Goal: Communication & Community: Answer question/provide support

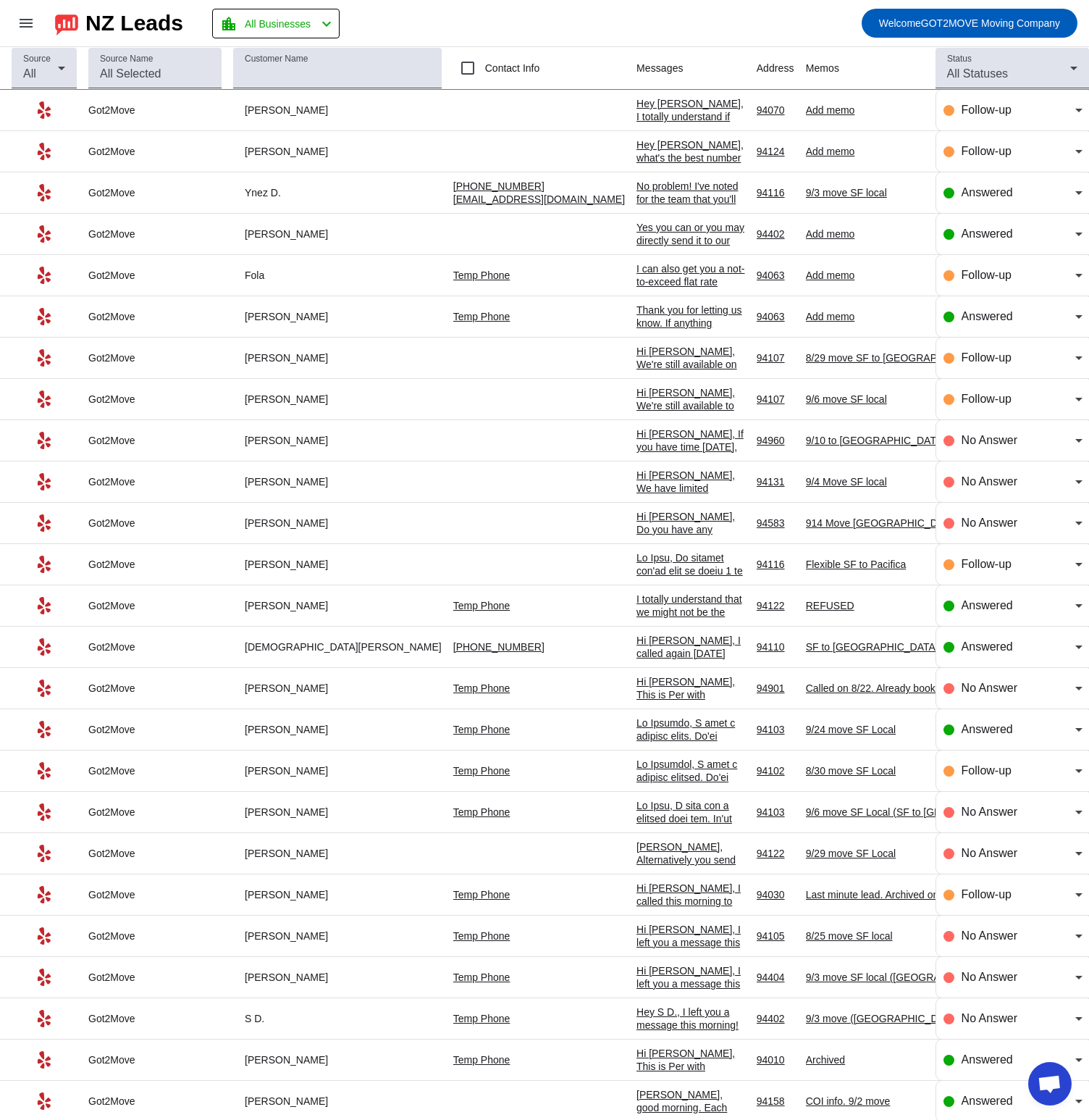
click at [637, 109] on div "Hey [PERSON_NAME], I totally understand if you're busy! It's also great to know…" at bounding box center [691, 247] width 109 height 300
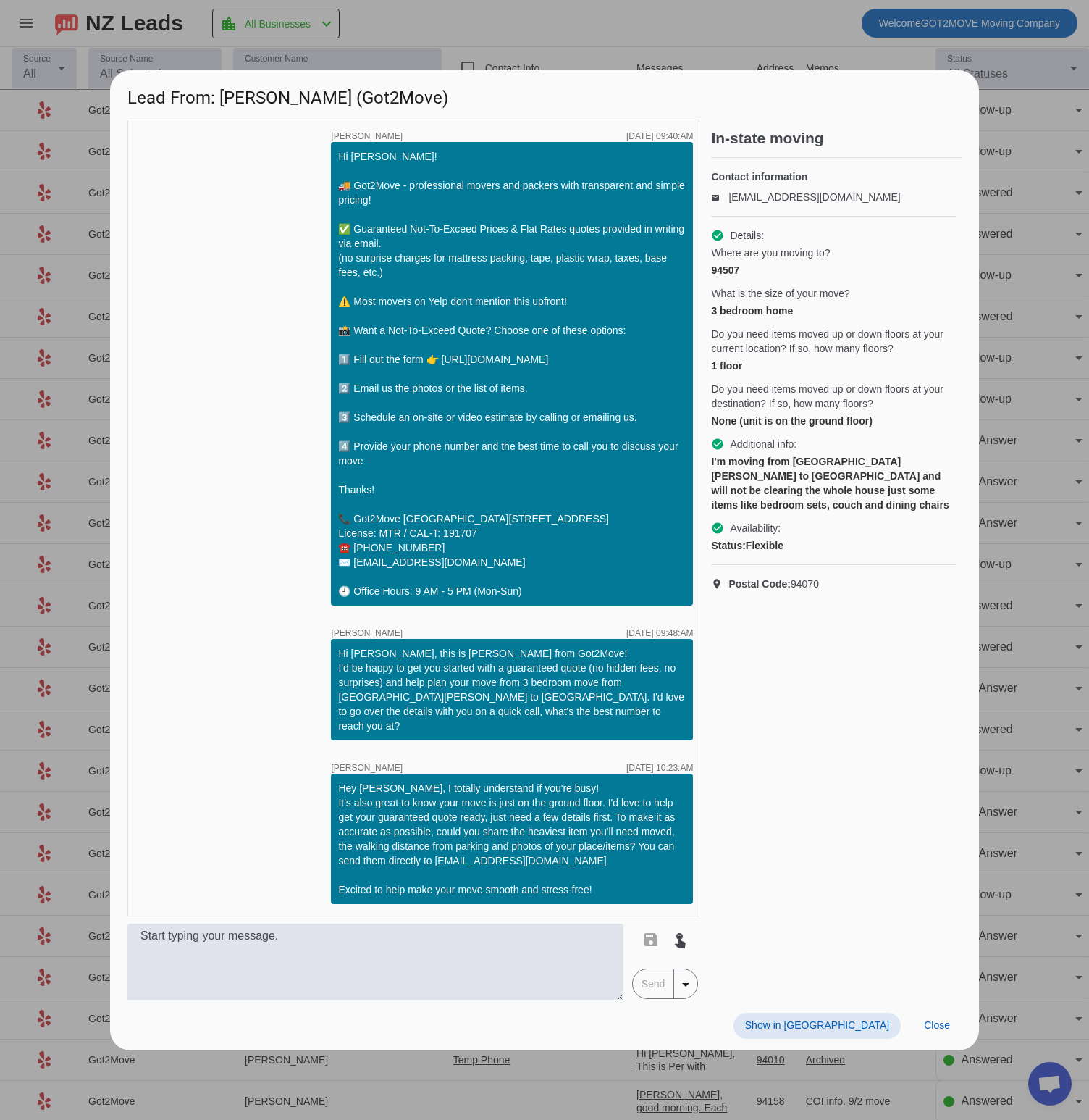
click at [807, 586] on span "Postal Code: 94070" at bounding box center [773, 584] width 91 height 14
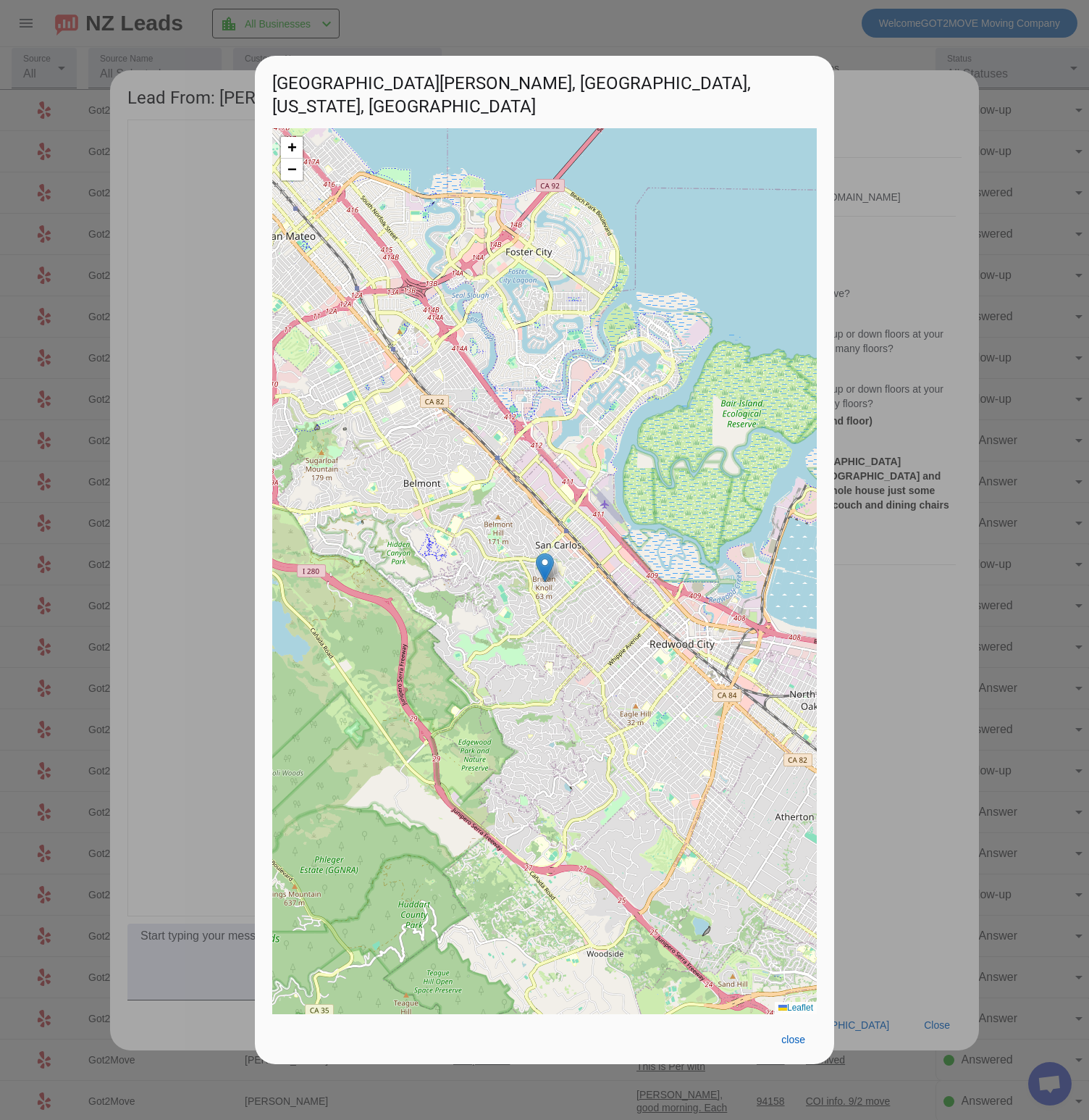
click at [896, 591] on div at bounding box center [544, 560] width 1089 height 1120
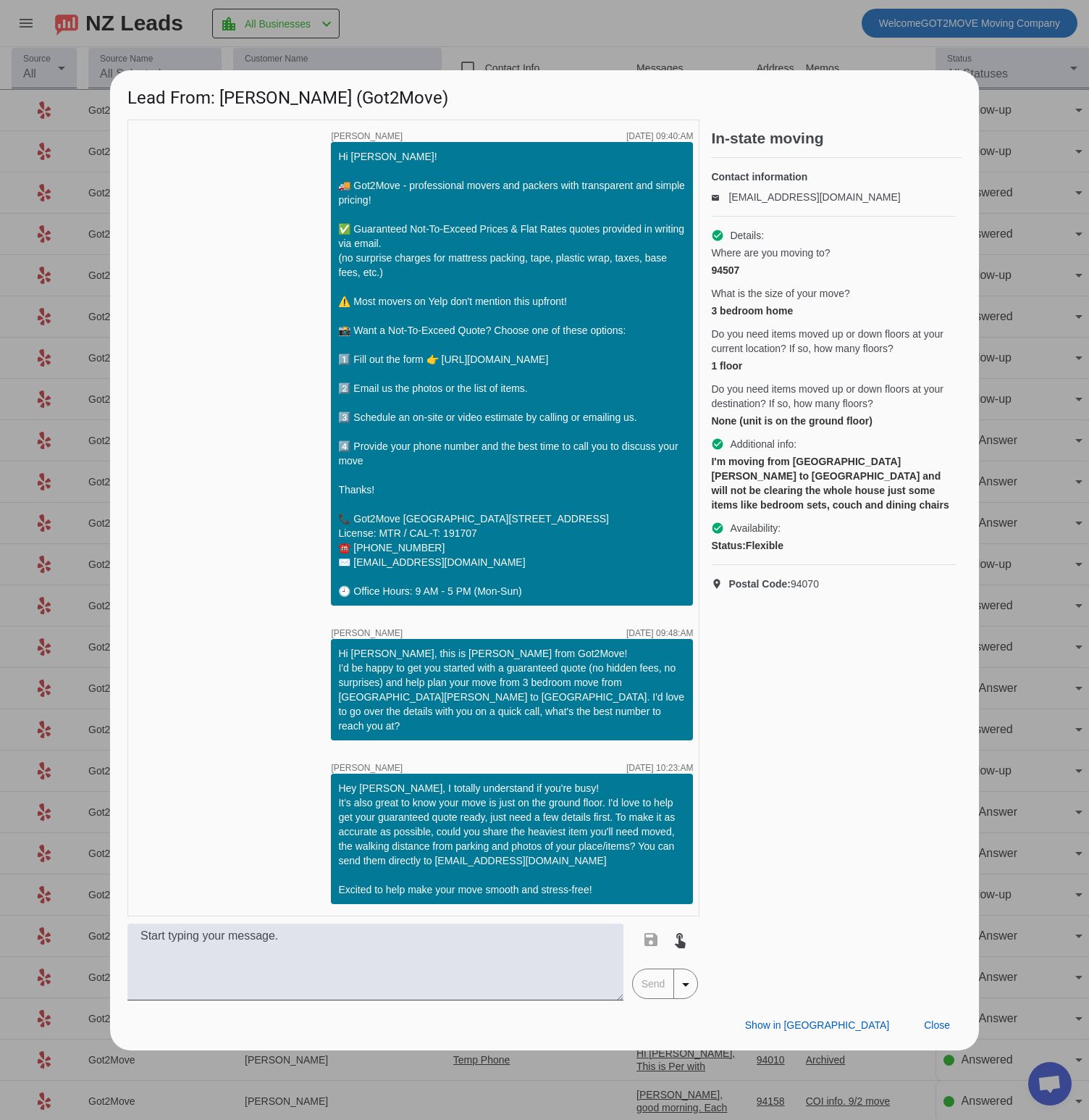
click at [1013, 156] on div at bounding box center [544, 560] width 1089 height 1120
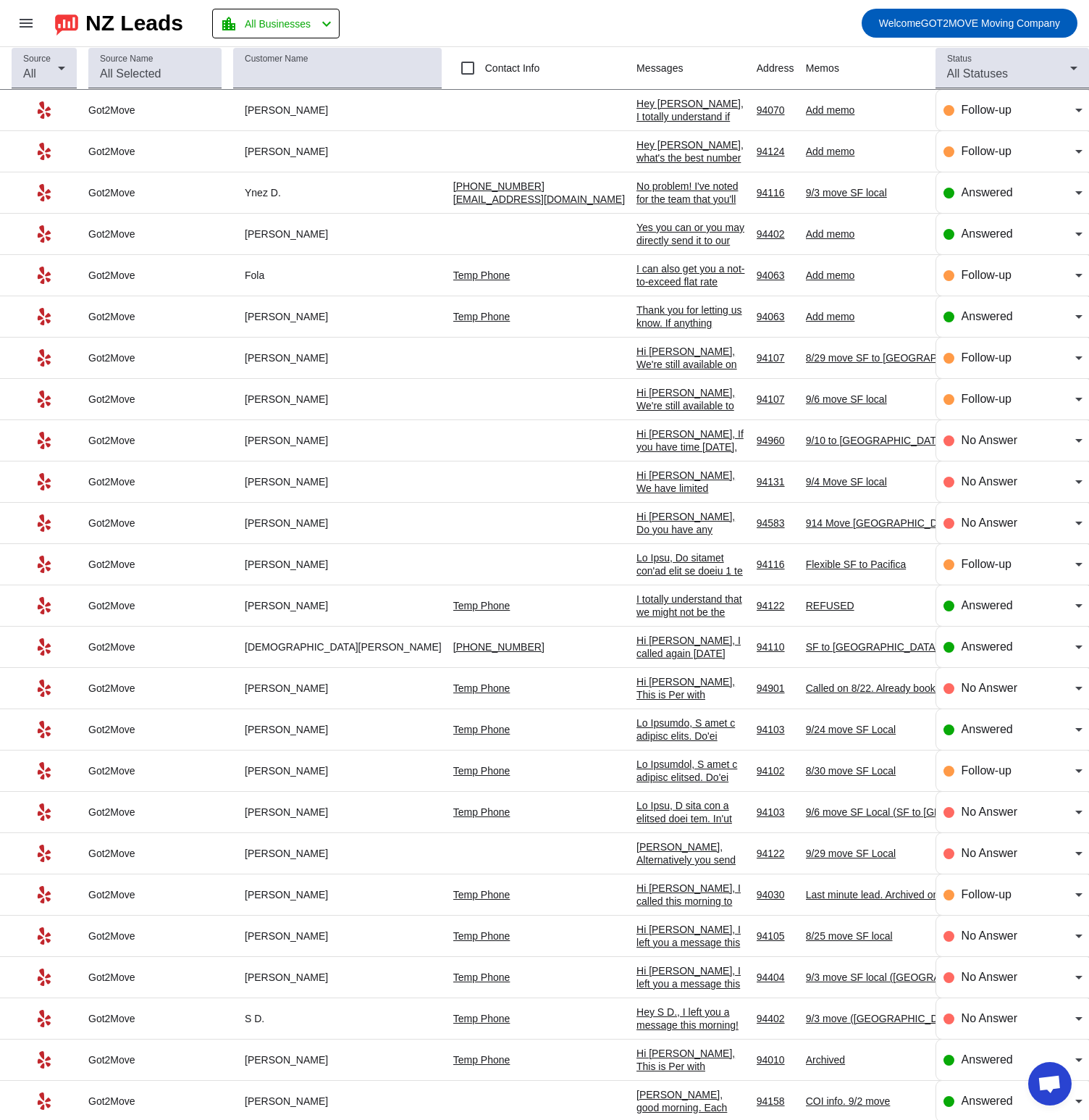
click at [360, 243] on td "[PERSON_NAME]" at bounding box center [343, 234] width 221 height 42
click at [354, 237] on div "[PERSON_NAME]" at bounding box center [338, 233] width 209 height 13
click at [637, 236] on div "Yes you can or you may directly send it to our email at [EMAIL_ADDRESS][DOMAIN_…" at bounding box center [691, 266] width 109 height 92
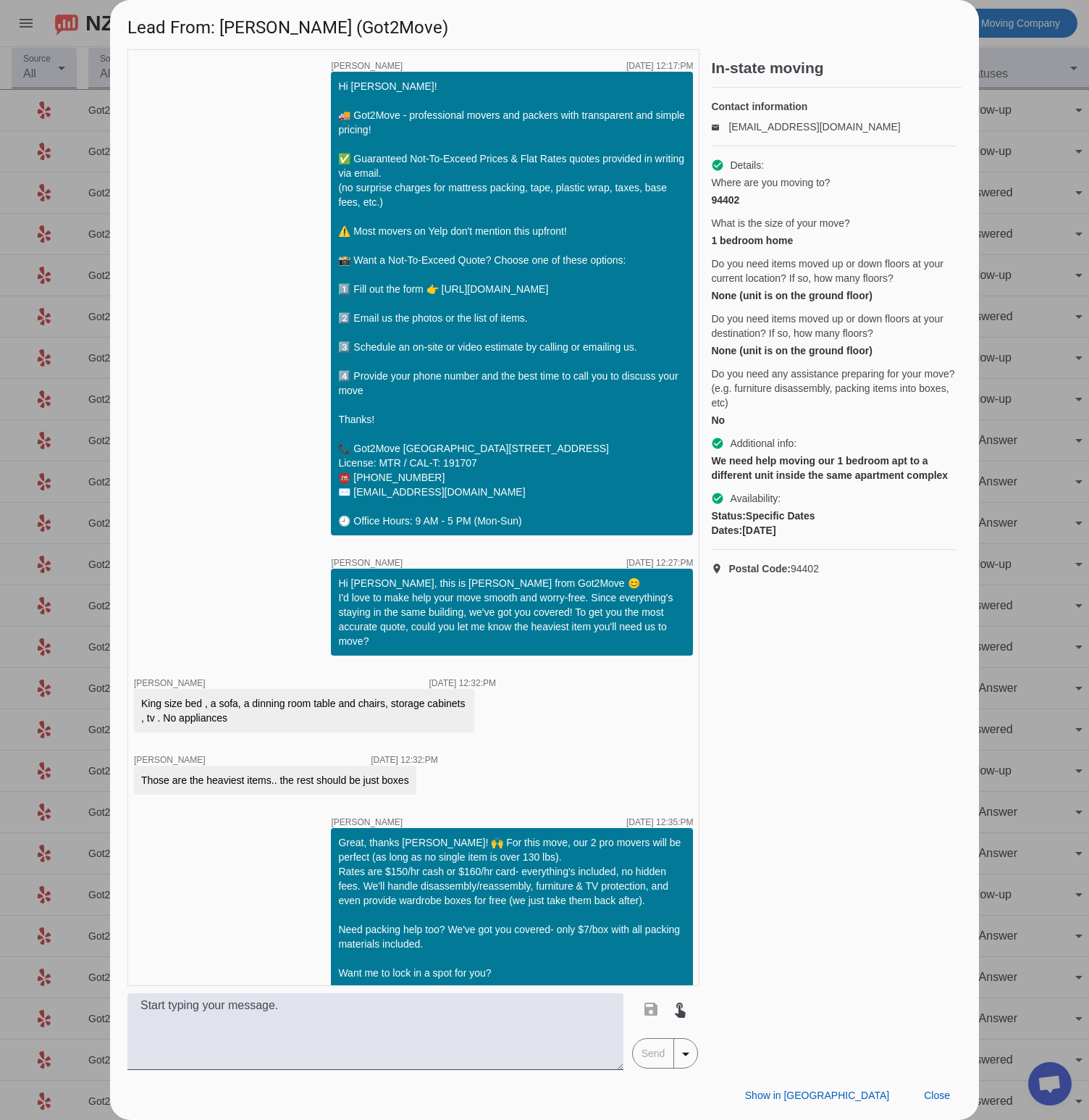
scroll to position [580, 0]
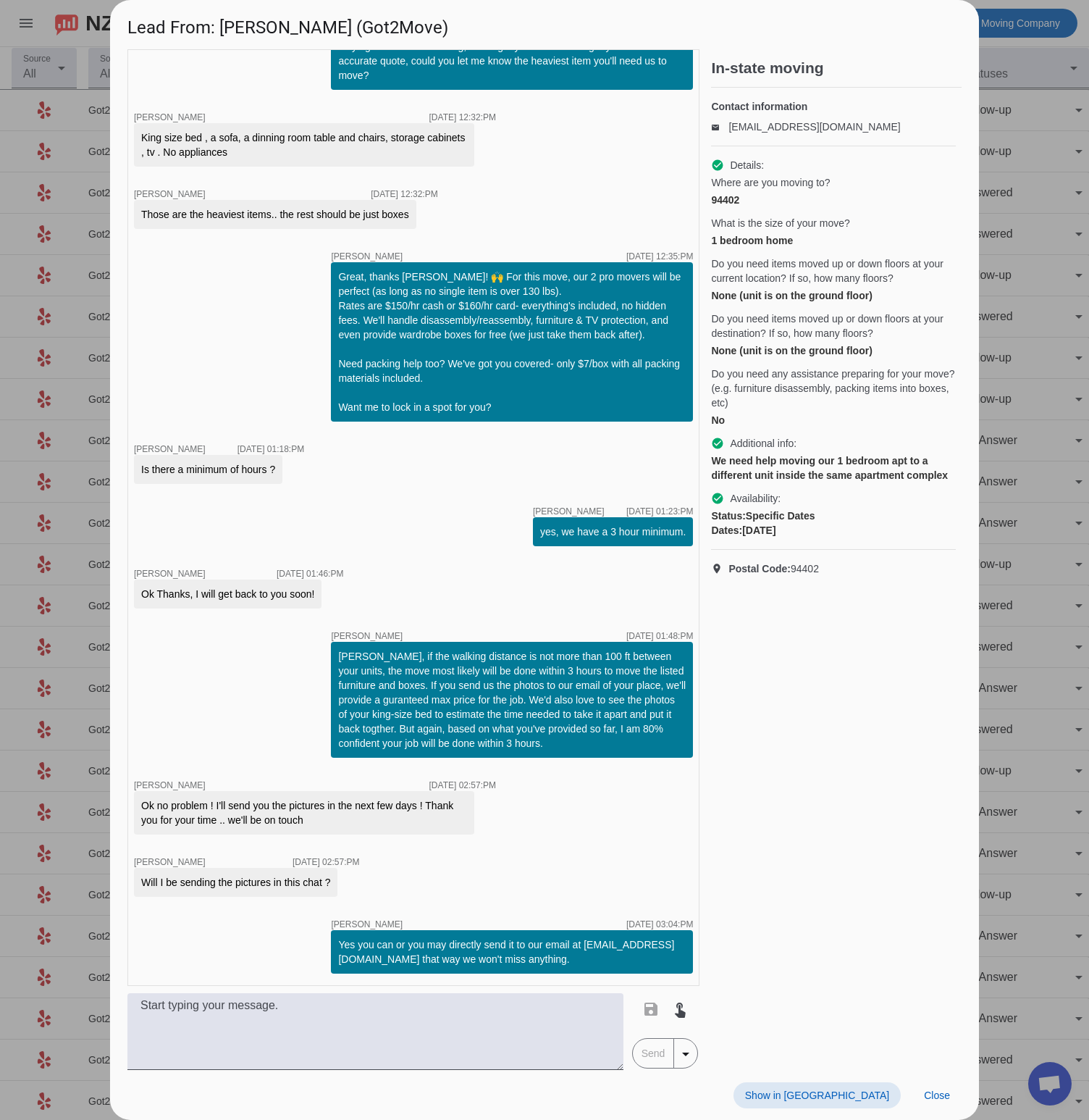
click at [1043, 150] on div at bounding box center [544, 560] width 1089 height 1120
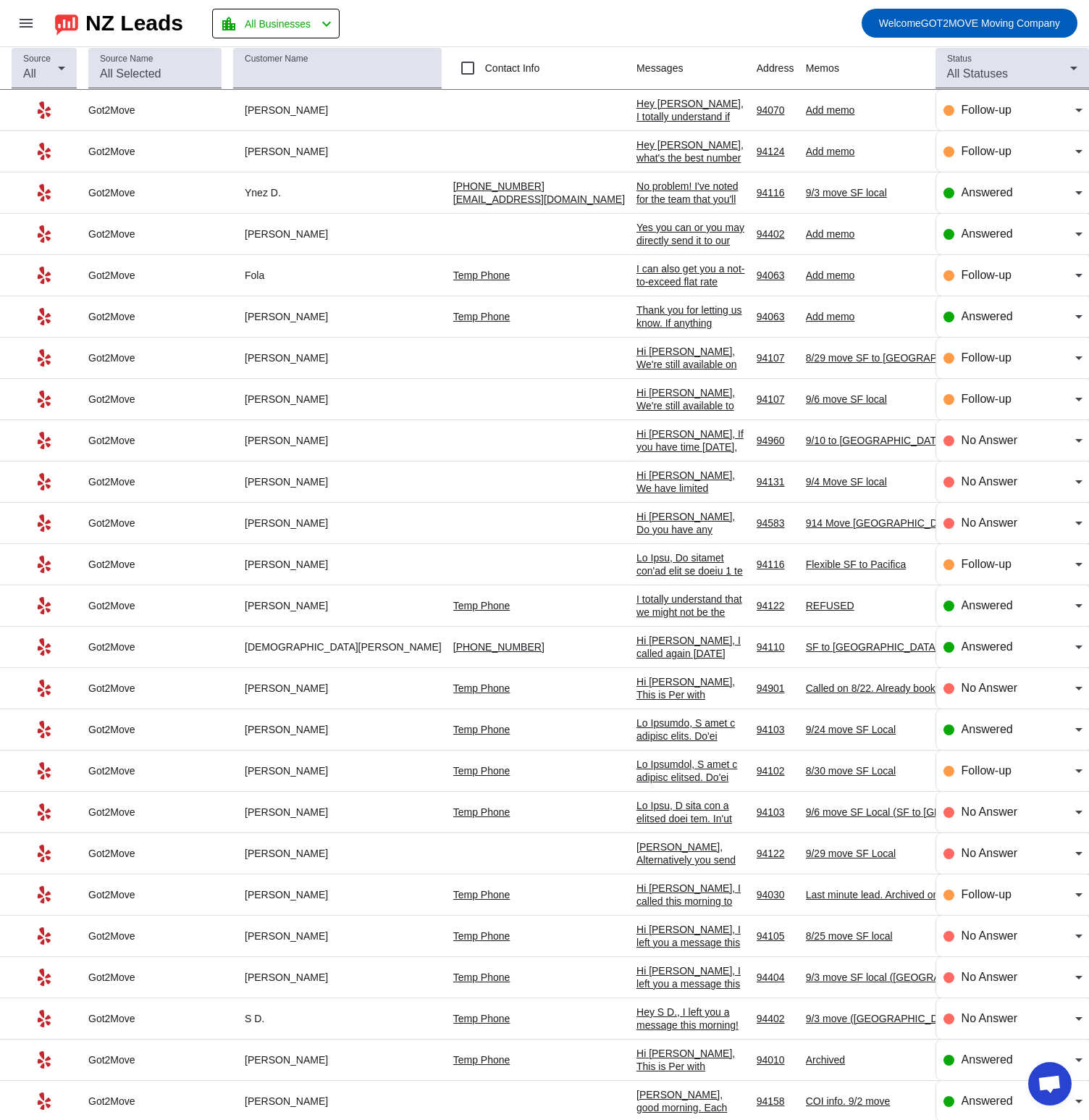
click at [470, 230] on td at bounding box center [545, 234] width 183 height 42
click at [637, 231] on div "Yes you can or you may directly send it to our email at [EMAIL_ADDRESS][DOMAIN_…" at bounding box center [691, 266] width 109 height 92
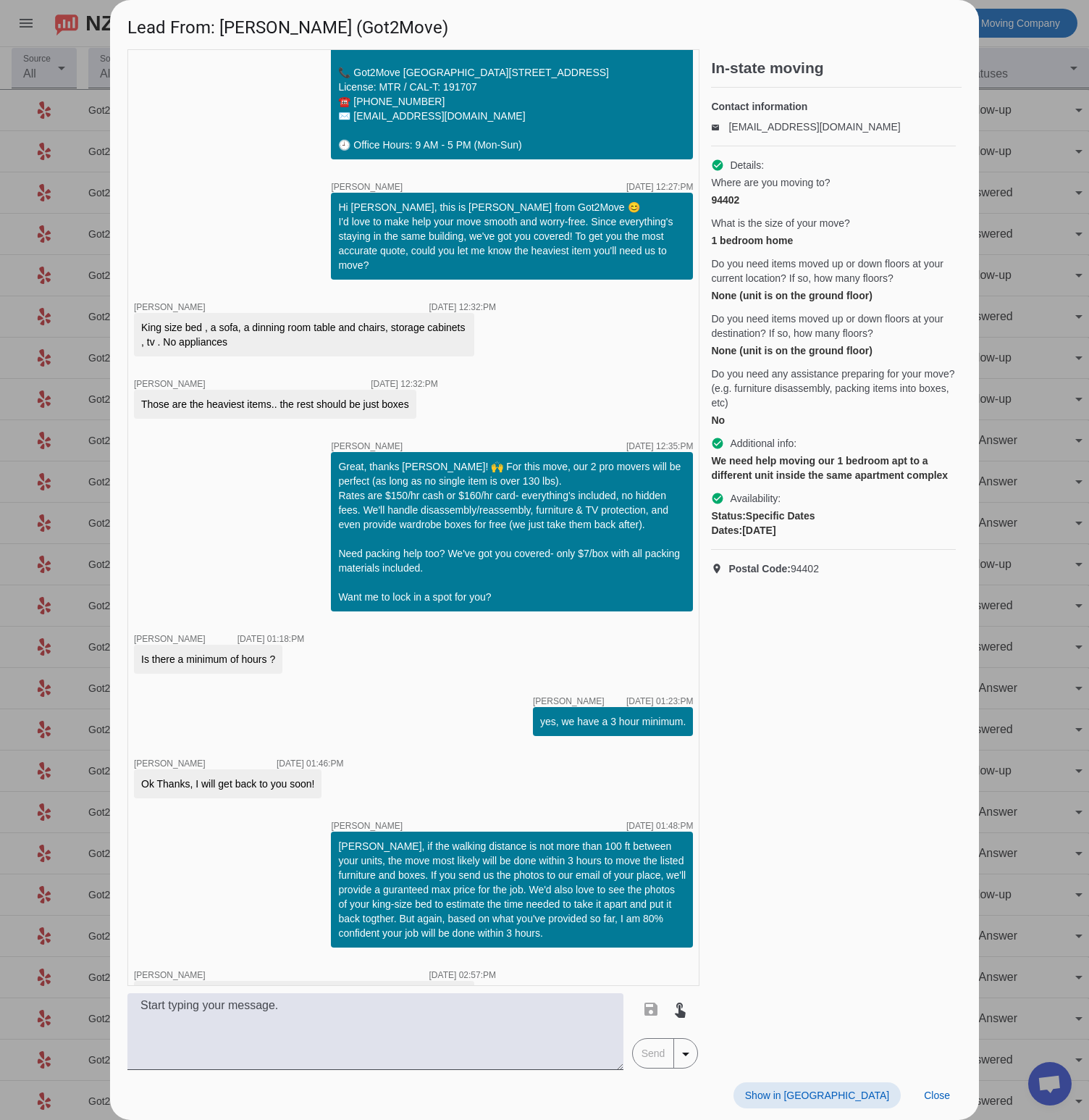
scroll to position [378, 0]
